Goal: Navigation & Orientation: Find specific page/section

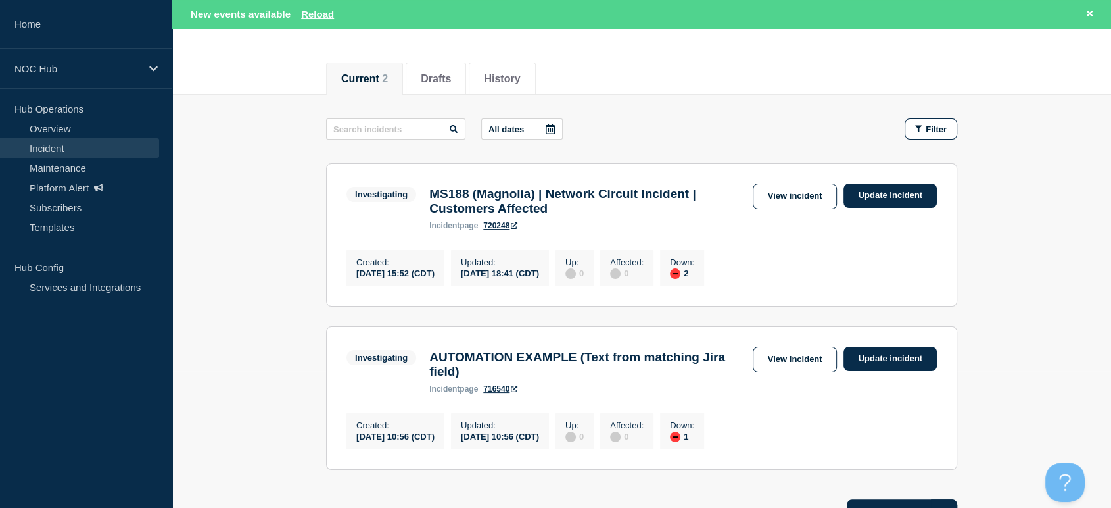
scroll to position [73, 0]
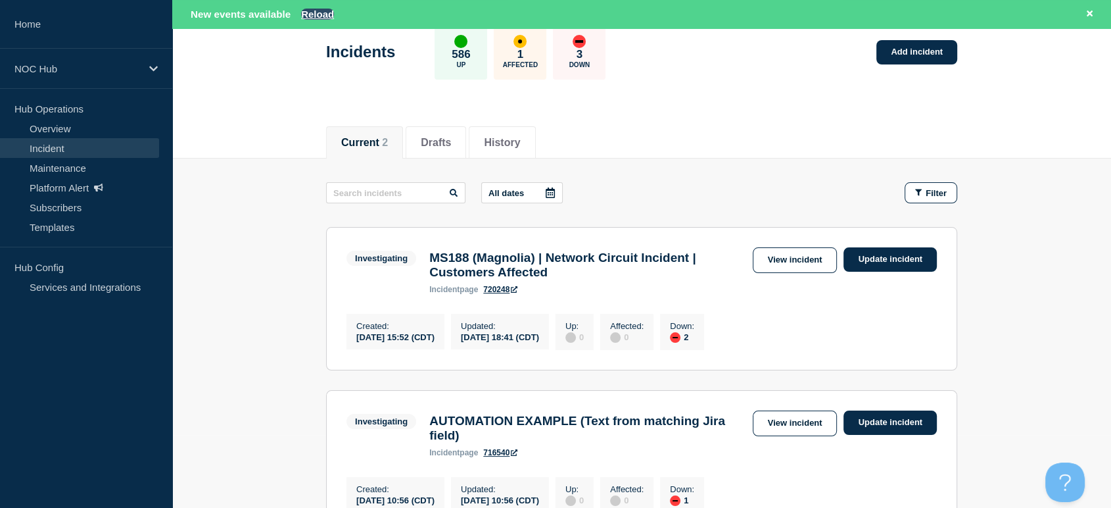
click at [318, 13] on button "Reload" at bounding box center [317, 14] width 33 height 11
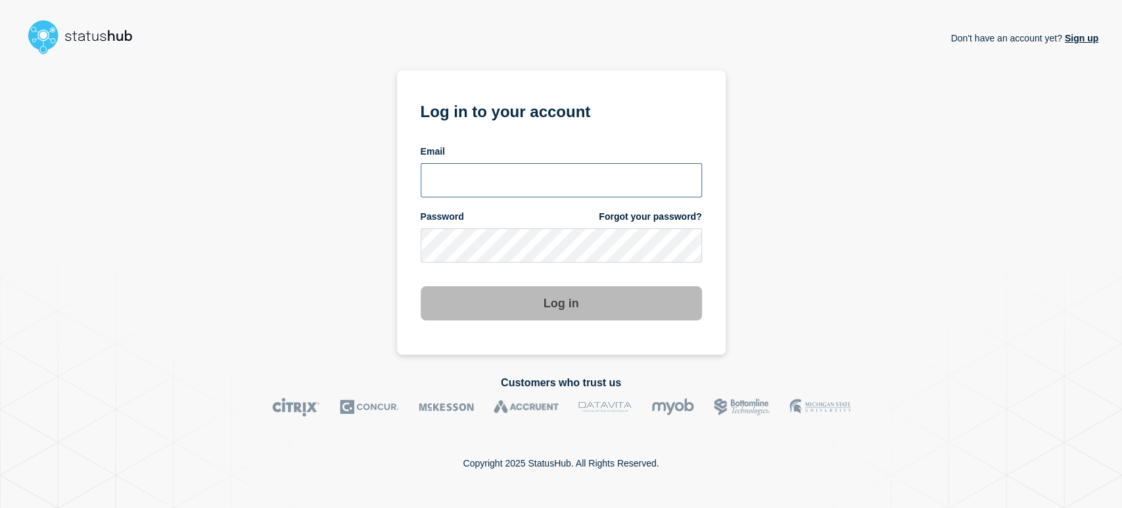
click at [475, 180] on input "email input" at bounding box center [561, 180] width 281 height 34
type input "sean.webb@conexon.us"
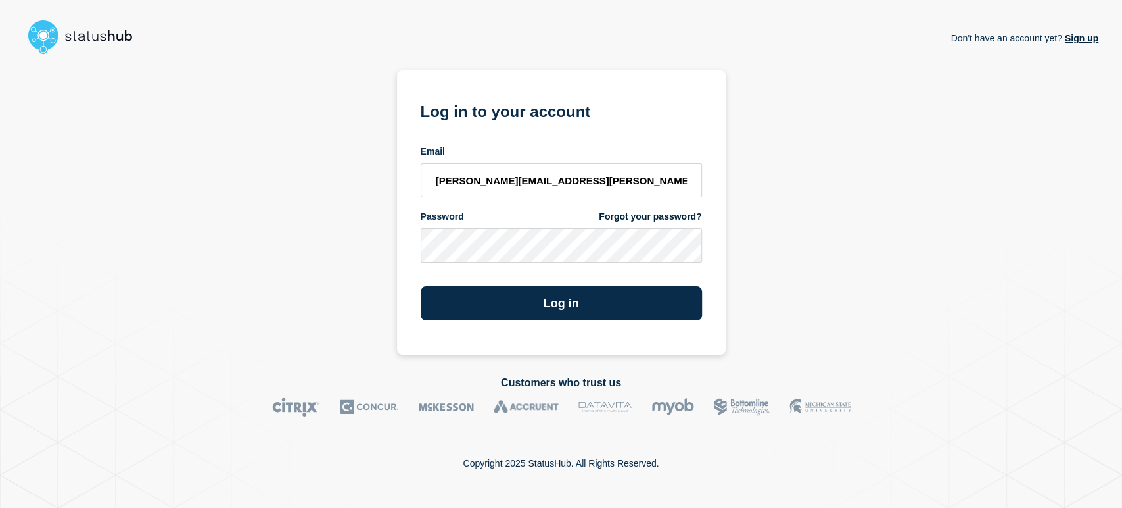
click at [421, 286] on button "Log in" at bounding box center [561, 303] width 281 height 34
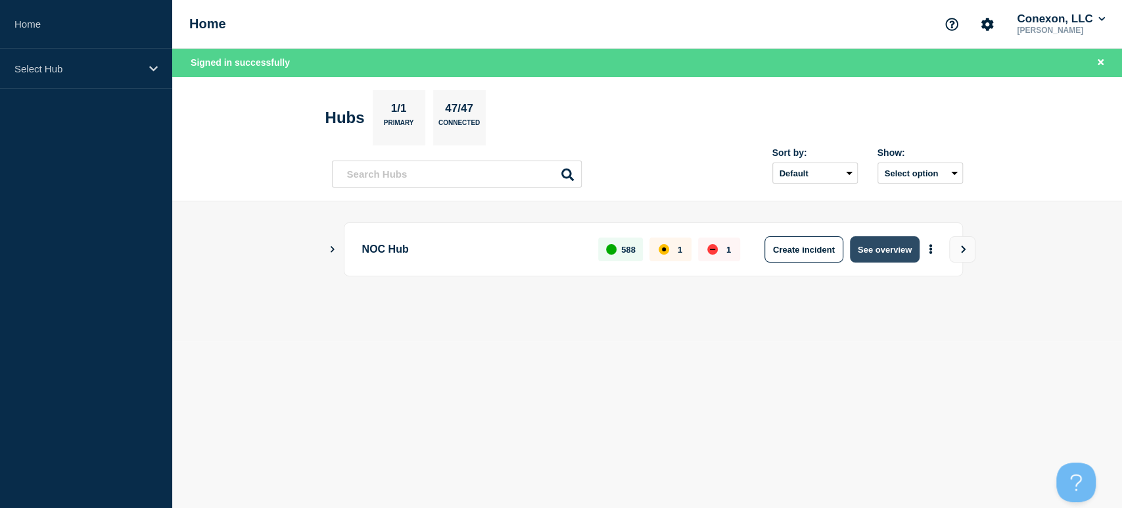
click at [869, 252] on button "See overview" at bounding box center [885, 249] width 70 height 26
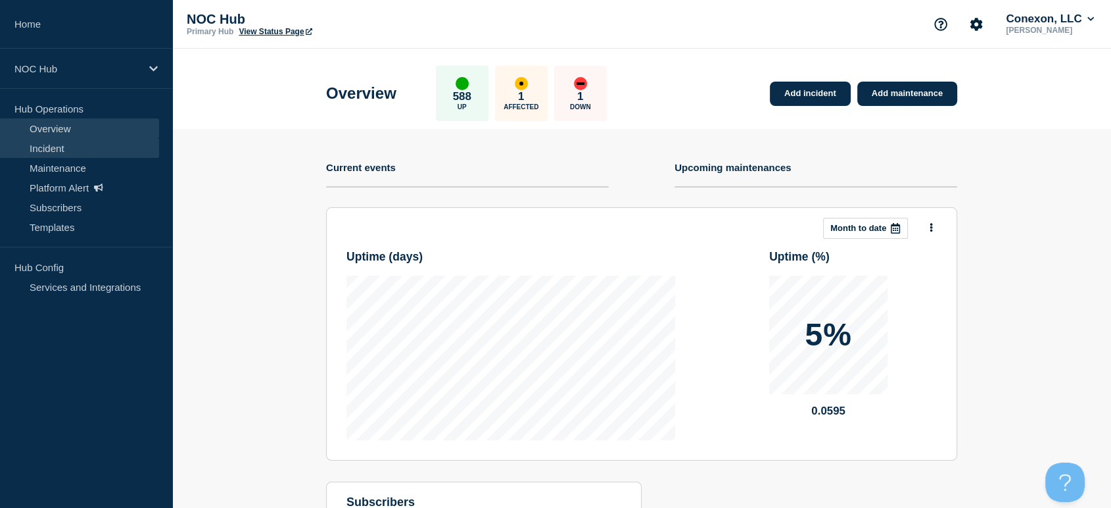
click at [80, 146] on link "Incident" at bounding box center [79, 148] width 159 height 20
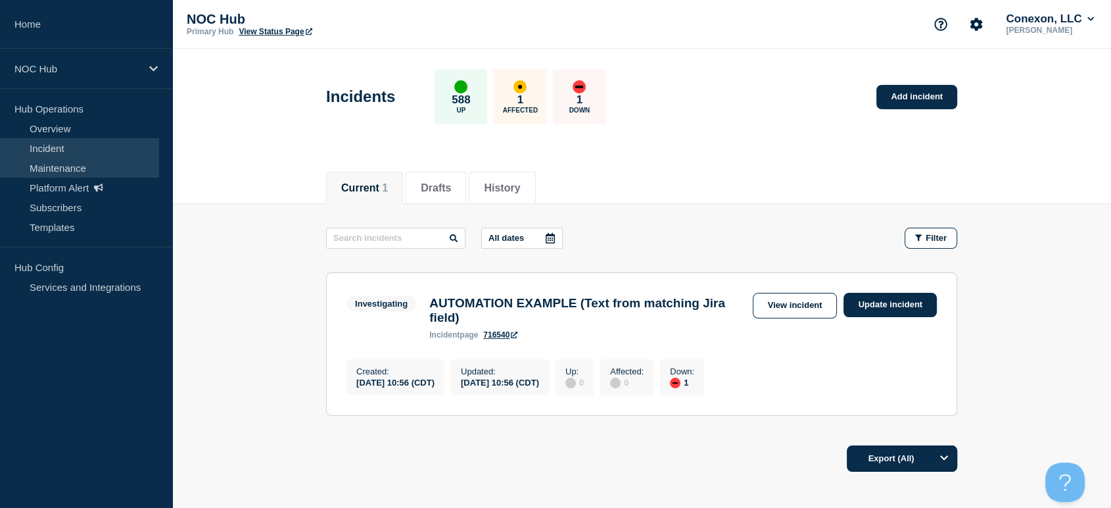
click at [70, 174] on link "Maintenance" at bounding box center [79, 168] width 159 height 20
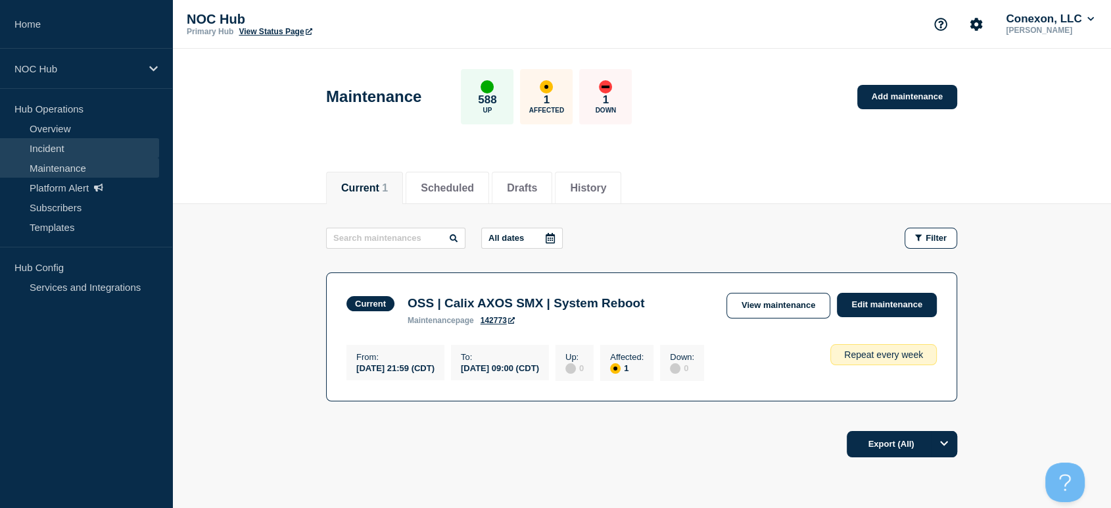
click at [38, 150] on link "Incident" at bounding box center [79, 148] width 159 height 20
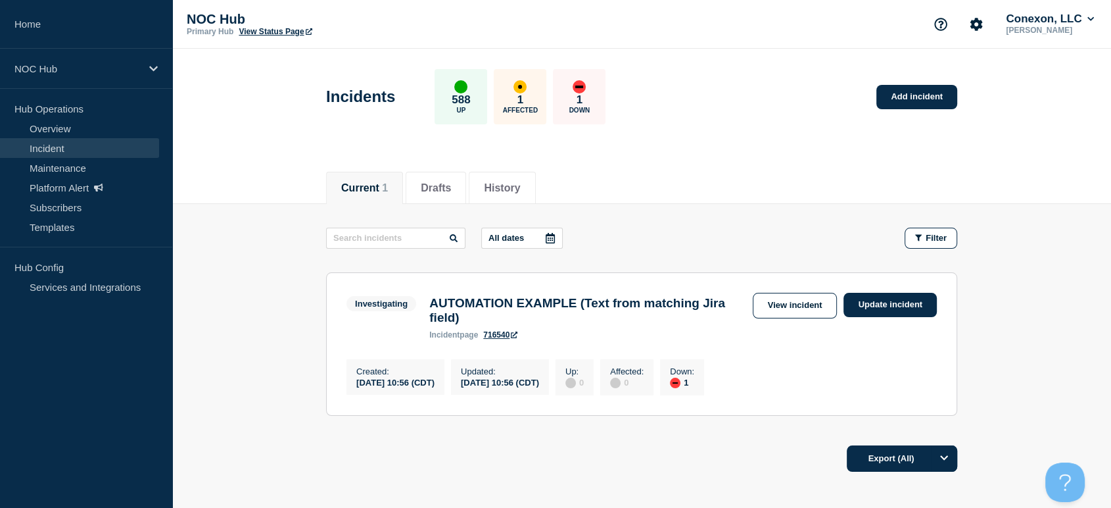
click at [733, 91] on div "Incidents 588 Up 1 Affected 1 Down Add incident" at bounding box center [642, 92] width 661 height 80
